Goal: Information Seeking & Learning: Learn about a topic

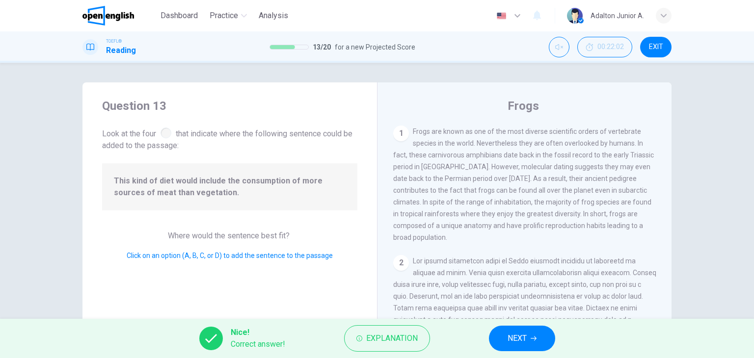
scroll to position [349, 0]
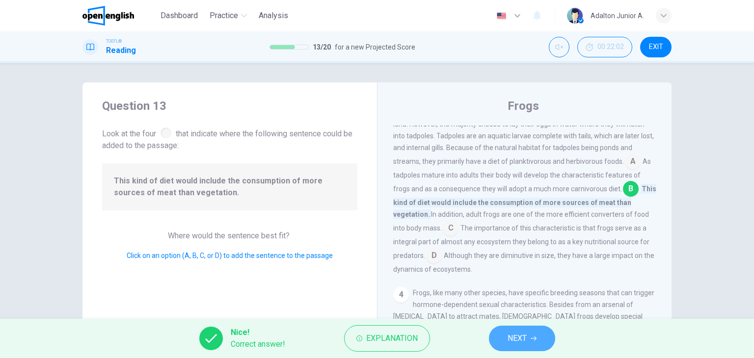
click at [518, 341] on span "NEXT" at bounding box center [516, 339] width 19 height 14
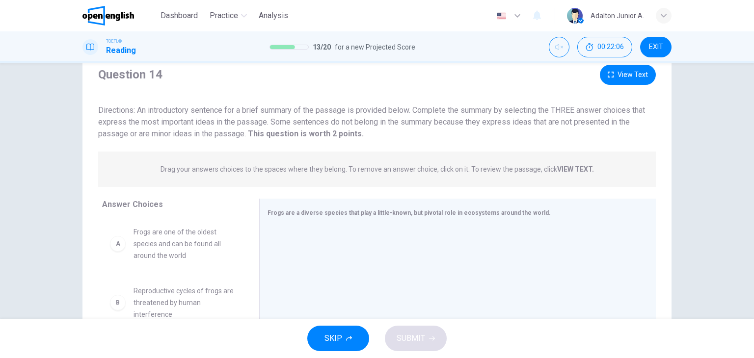
scroll to position [49, 0]
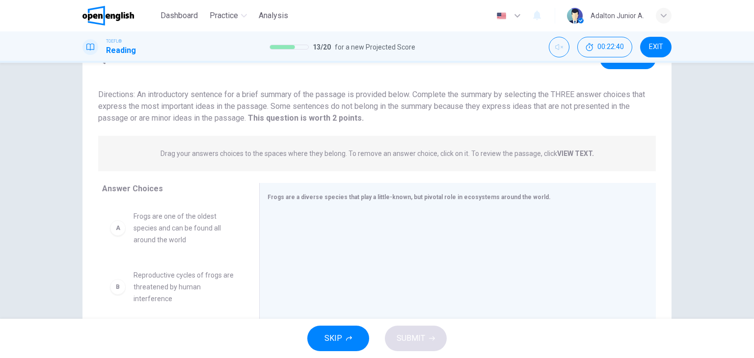
click at [172, 240] on span "Frogs are one of the oldest species and can be found all around the world" at bounding box center [184, 227] width 102 height 35
drag, startPoint x: 172, startPoint y: 240, endPoint x: 451, endPoint y: 244, distance: 279.2
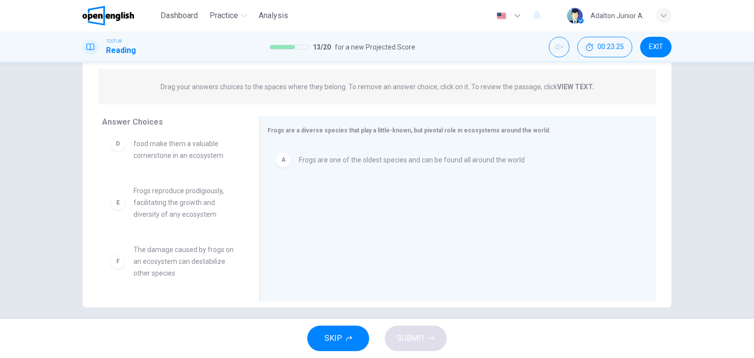
scroll to position [124, 0]
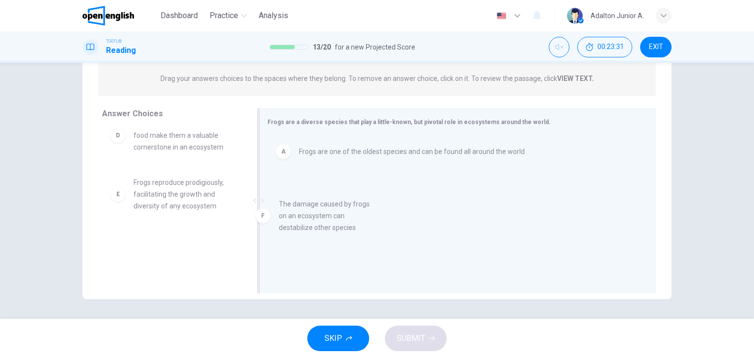
drag, startPoint x: 200, startPoint y: 256, endPoint x: 372, endPoint y: 209, distance: 178.4
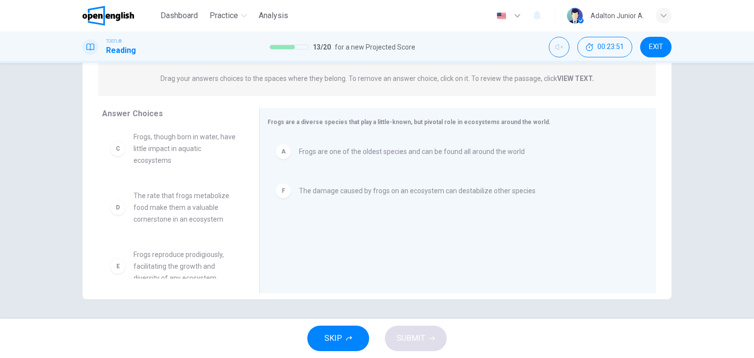
scroll to position [77, 0]
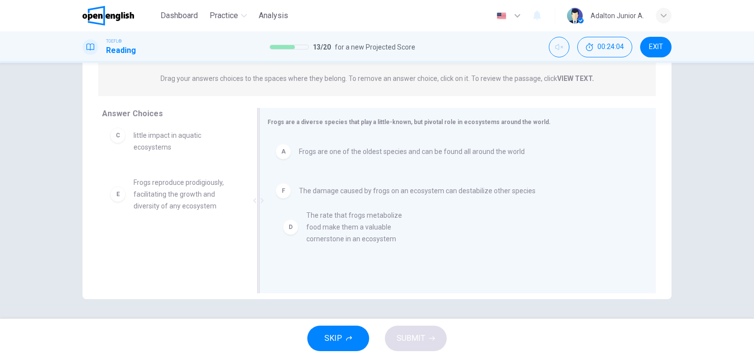
drag, startPoint x: 182, startPoint y: 192, endPoint x: 368, endPoint y: 230, distance: 190.7
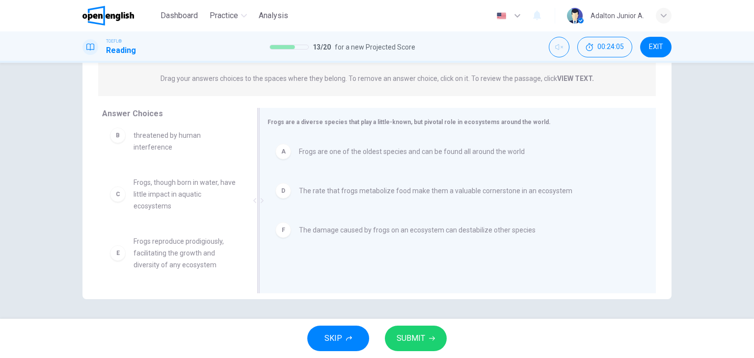
scroll to position [18, 0]
click at [410, 337] on span "SUBMIT" at bounding box center [410, 339] width 28 height 14
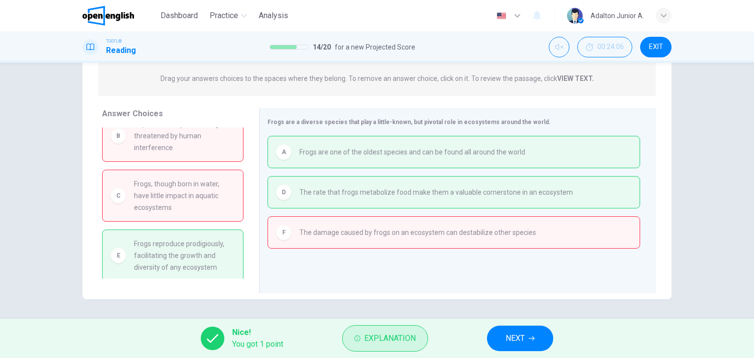
click at [367, 331] on button "Explanation" at bounding box center [385, 338] width 86 height 26
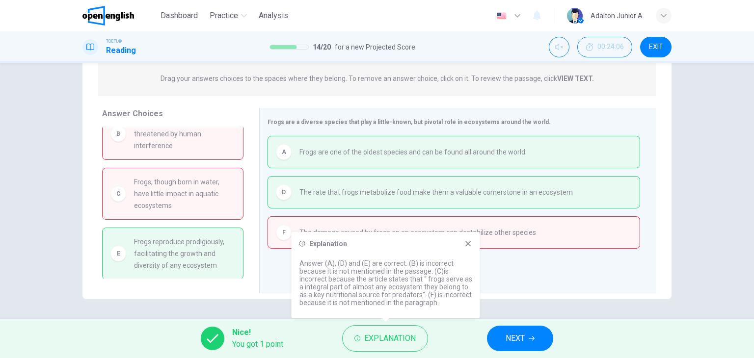
scroll to position [20, 0]
click at [463, 246] on div "Explanation" at bounding box center [385, 244] width 173 height 8
click at [468, 240] on icon at bounding box center [468, 244] width 8 height 8
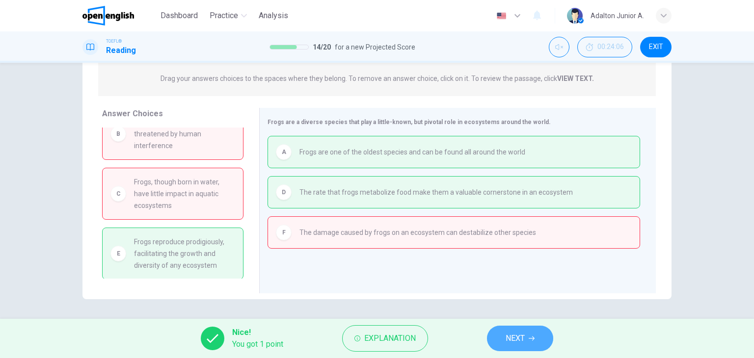
click at [517, 344] on span "NEXT" at bounding box center [514, 339] width 19 height 14
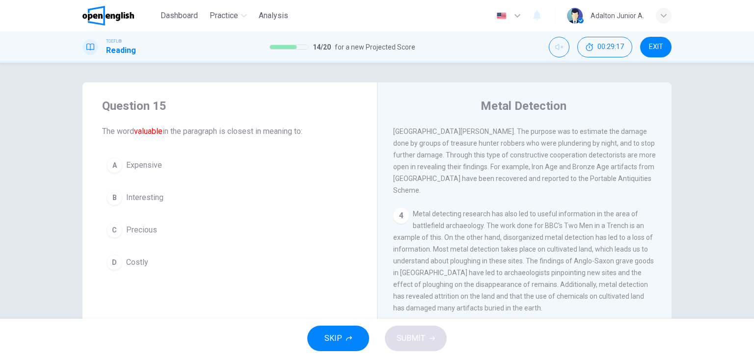
scroll to position [0, 0]
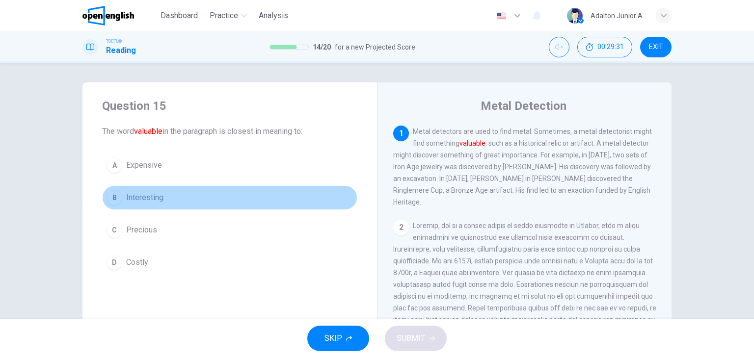
click at [142, 202] on span "Interesting" at bounding box center [144, 198] width 37 height 12
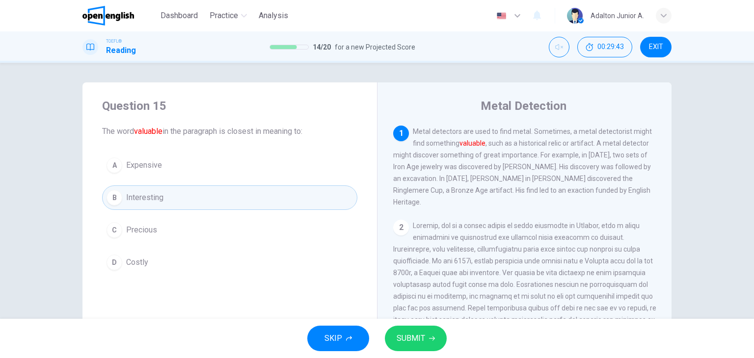
click at [158, 225] on button "C Precious" at bounding box center [229, 230] width 255 height 25
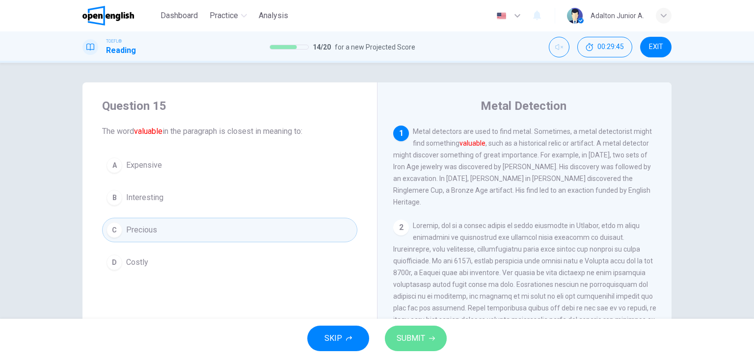
click at [398, 331] on button "SUBMIT" at bounding box center [416, 339] width 62 height 26
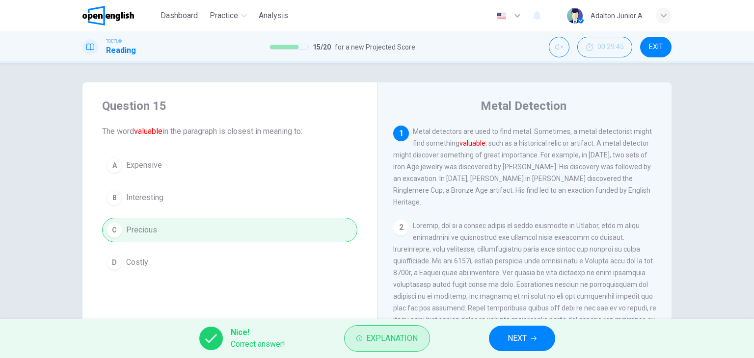
click at [394, 342] on span "Explanation" at bounding box center [392, 339] width 52 height 14
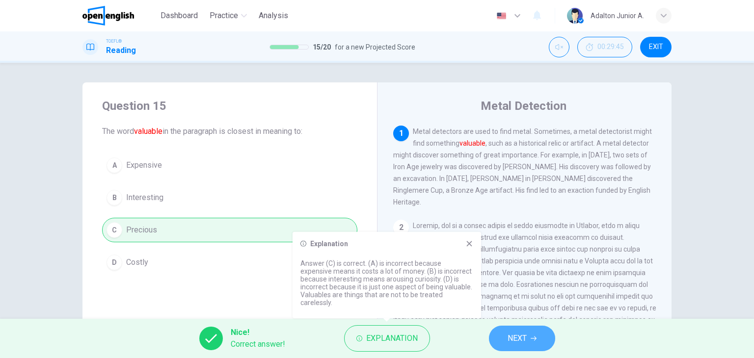
click at [533, 343] on button "NEXT" at bounding box center [522, 339] width 66 height 26
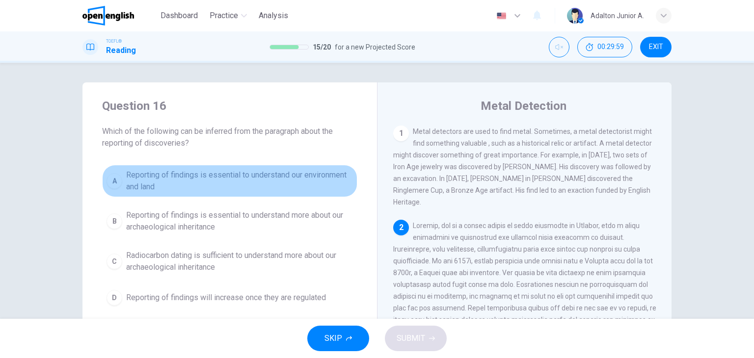
click at [196, 183] on span "Reporting of findings is essential to understand our environment and land" at bounding box center [239, 181] width 227 height 24
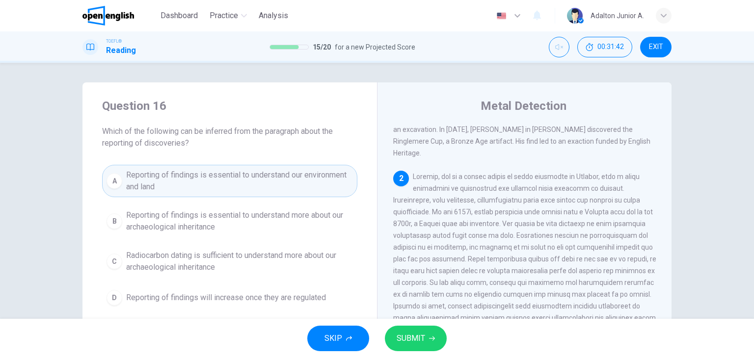
scroll to position [98, 0]
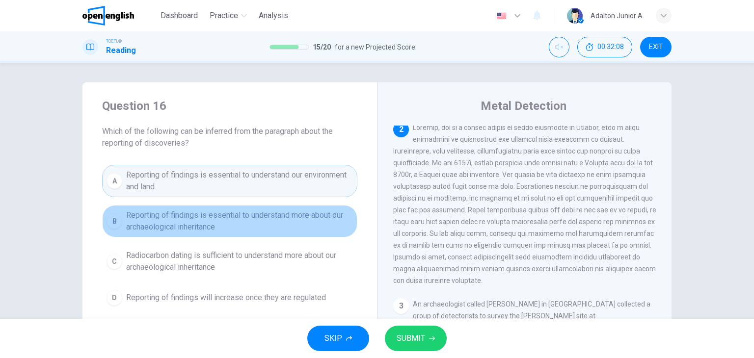
click at [268, 210] on span "Reporting of findings is essential to understand more about our archaeological …" at bounding box center [239, 222] width 227 height 24
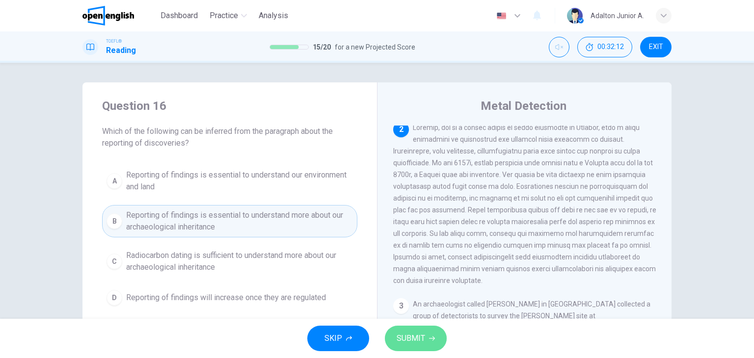
click at [405, 339] on span "SUBMIT" at bounding box center [410, 339] width 28 height 14
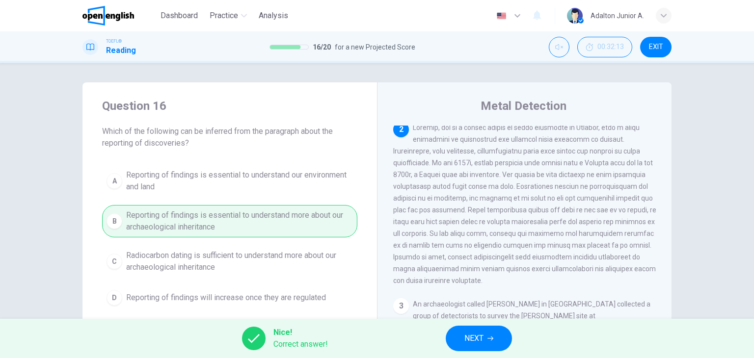
click at [469, 342] on span "NEXT" at bounding box center [473, 339] width 19 height 14
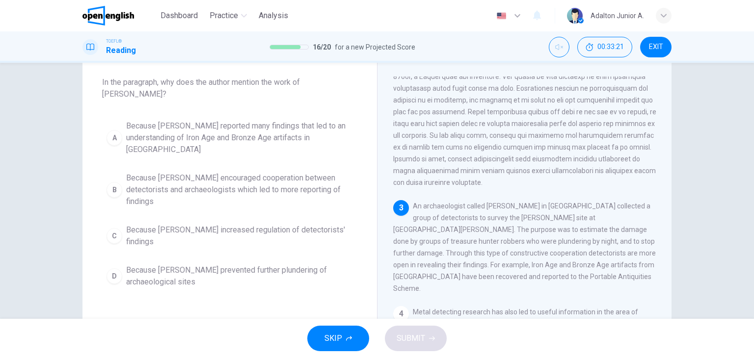
scroll to position [163, 0]
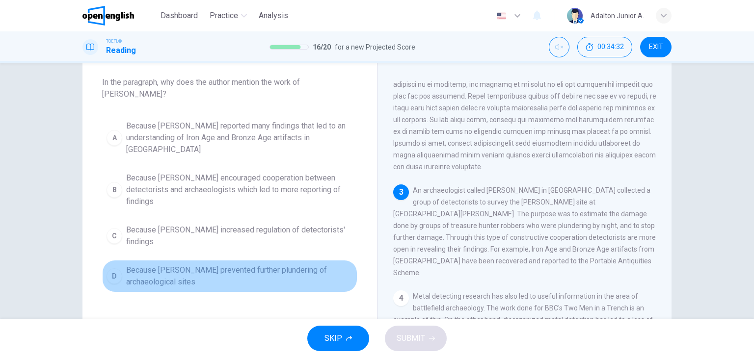
click at [297, 264] on span "Because [PERSON_NAME] prevented further plundering of archaeological sites" at bounding box center [239, 276] width 227 height 24
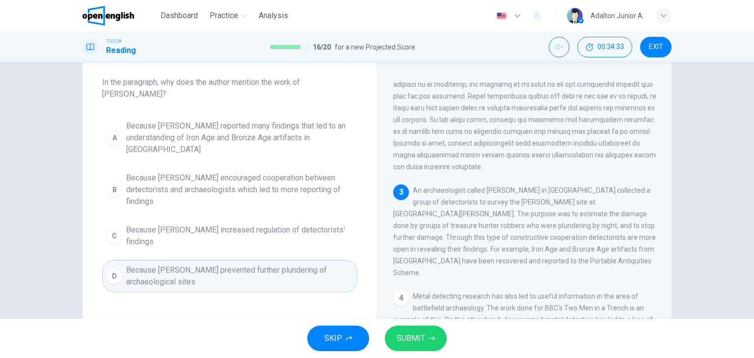
click at [426, 334] on button "SUBMIT" at bounding box center [416, 339] width 62 height 26
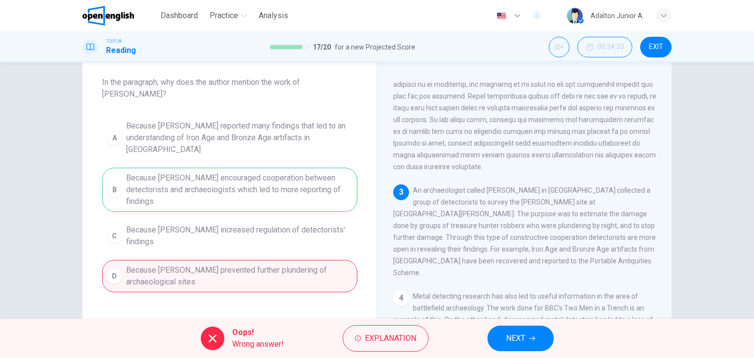
click at [532, 335] on button "NEXT" at bounding box center [520, 339] width 66 height 26
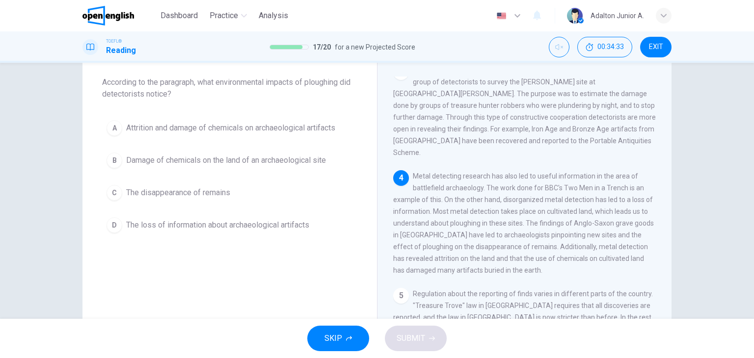
scroll to position [289, 0]
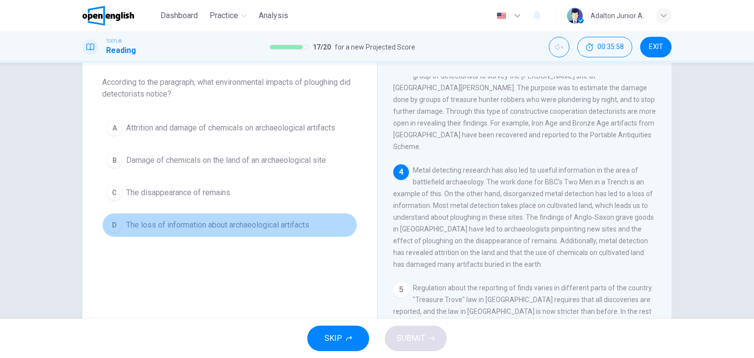
click at [213, 225] on span "The loss of information about archaeological artifacts" at bounding box center [217, 225] width 183 height 12
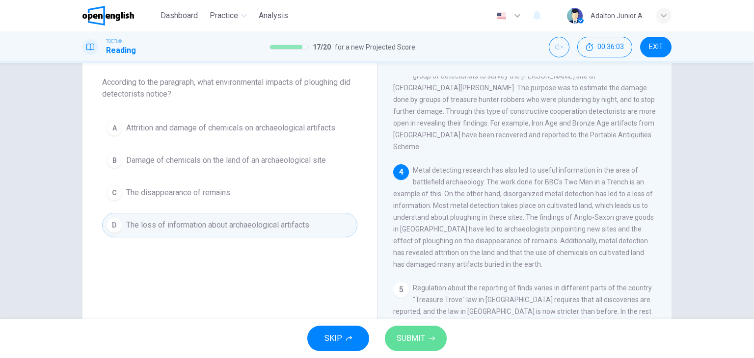
click at [410, 340] on span "SUBMIT" at bounding box center [410, 339] width 28 height 14
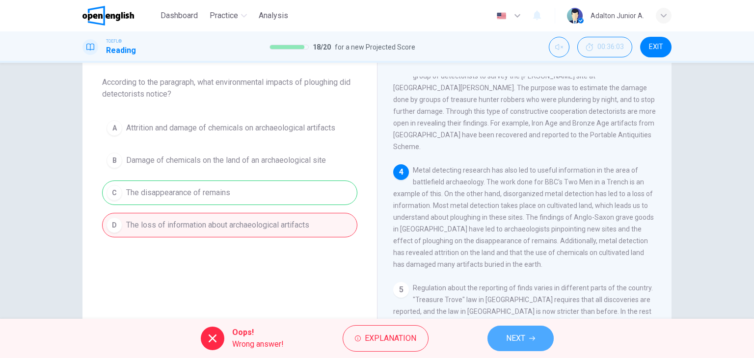
click at [542, 344] on button "NEXT" at bounding box center [520, 339] width 66 height 26
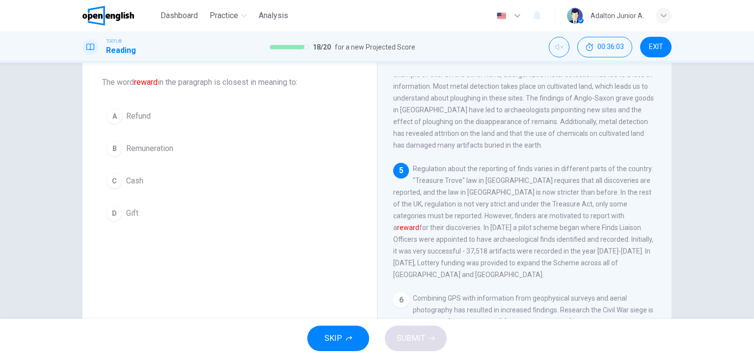
scroll to position [410, 0]
click at [146, 148] on span "Remuneration" at bounding box center [149, 149] width 47 height 12
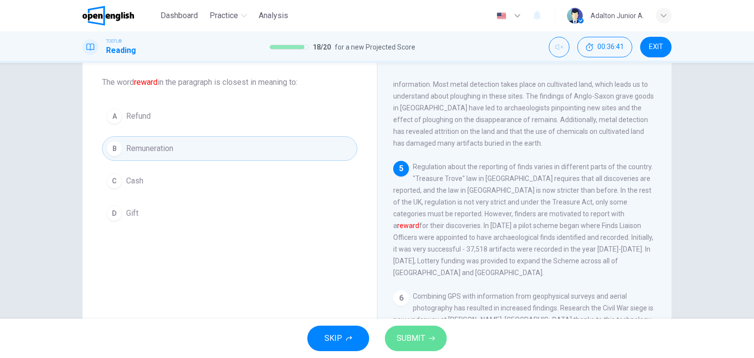
click at [400, 339] on span "SUBMIT" at bounding box center [410, 339] width 28 height 14
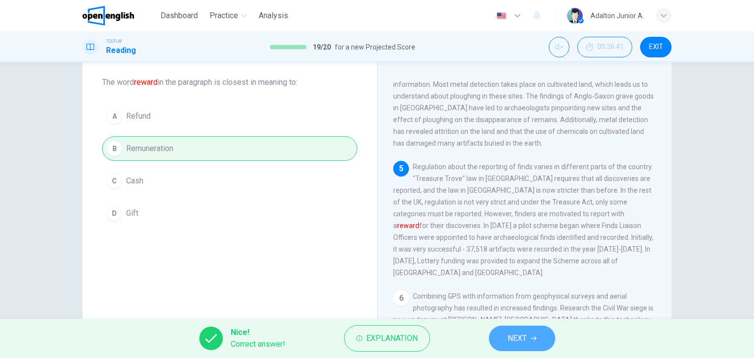
click at [527, 341] on button "NEXT" at bounding box center [522, 339] width 66 height 26
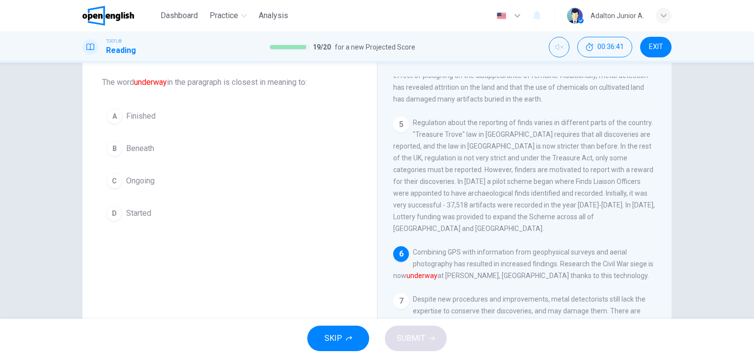
scroll to position [457, 0]
click at [148, 183] on span "Ongoing" at bounding box center [140, 181] width 28 height 12
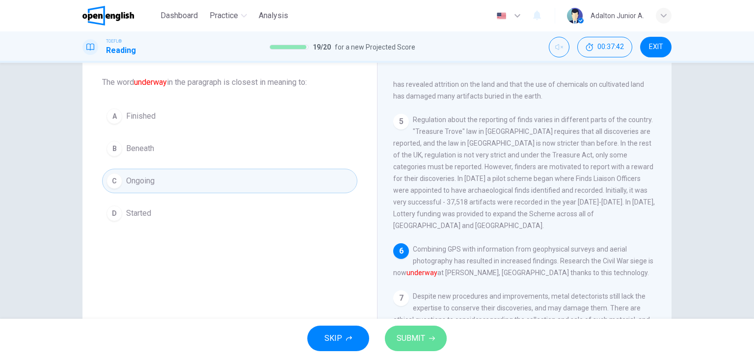
click at [419, 344] on span "SUBMIT" at bounding box center [410, 339] width 28 height 14
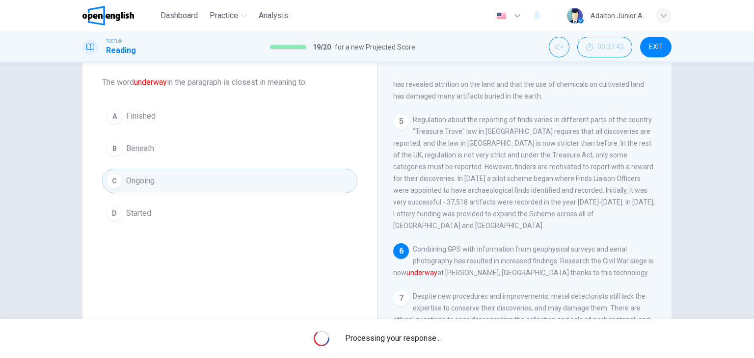
scroll to position [0, 0]
